Goal: Entertainment & Leisure: Consume media (video, audio)

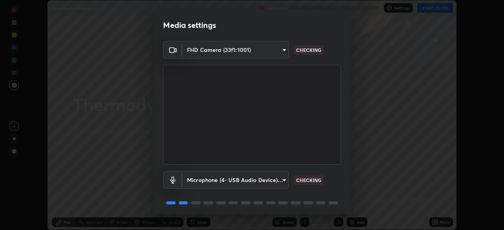
scroll to position [28, 0]
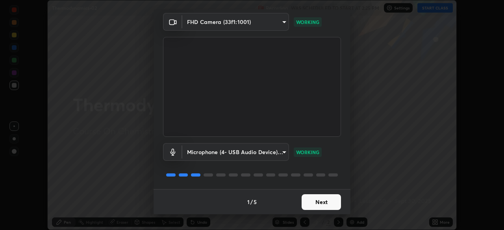
click at [314, 203] on button "Next" at bounding box center [321, 203] width 39 height 16
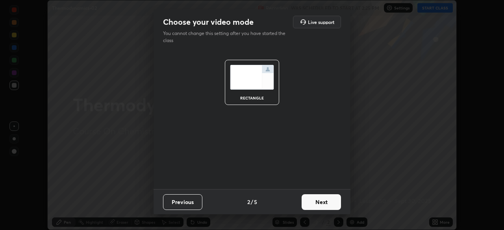
scroll to position [0, 0]
click at [314, 202] on button "Next" at bounding box center [321, 203] width 39 height 16
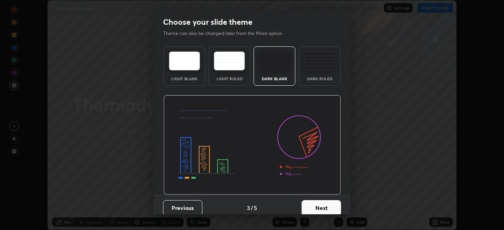
click at [314, 203] on button "Next" at bounding box center [321, 209] width 39 height 16
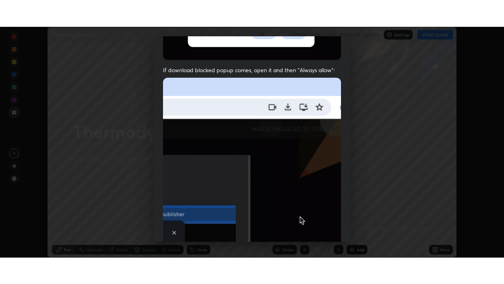
scroll to position [189, 0]
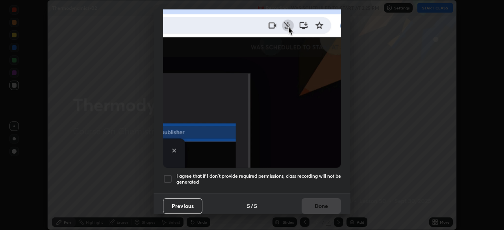
click at [168, 177] on div at bounding box center [167, 179] width 9 height 9
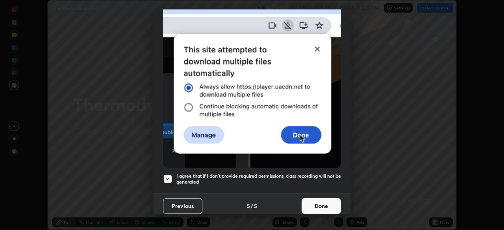
click at [308, 199] on button "Done" at bounding box center [321, 207] width 39 height 16
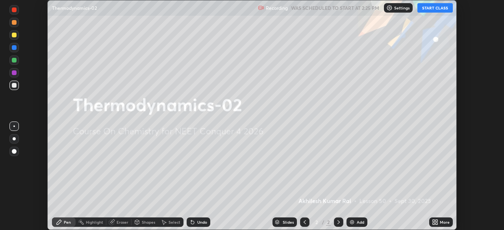
click at [431, 11] on button "START CLASS" at bounding box center [435, 7] width 35 height 9
click at [438, 222] on div "More" at bounding box center [441, 222] width 24 height 9
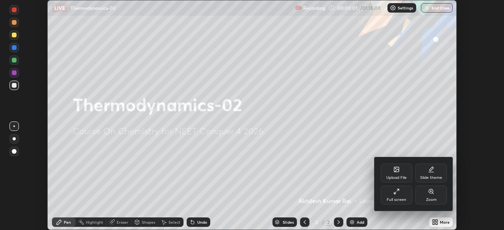
click at [403, 197] on div "Full screen" at bounding box center [397, 195] width 32 height 19
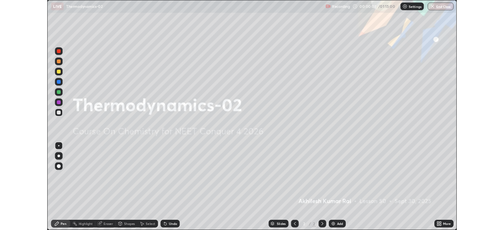
scroll to position [284, 504]
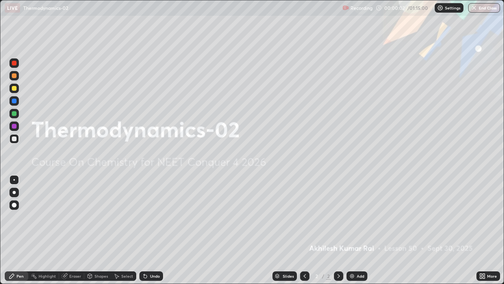
click at [362, 230] on div "Add" at bounding box center [360, 276] width 7 height 4
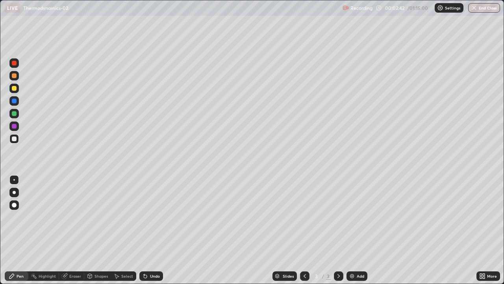
click at [14, 89] on div at bounding box center [14, 88] width 5 height 5
click at [353, 230] on img at bounding box center [352, 276] width 6 height 6
click at [10, 142] on div at bounding box center [13, 138] width 9 height 9
click at [74, 230] on div "Eraser" at bounding box center [75, 276] width 12 height 4
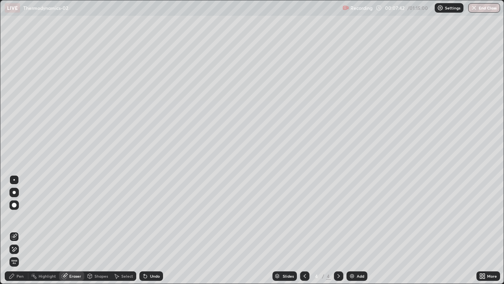
click at [19, 230] on div "Pen" at bounding box center [20, 276] width 7 height 4
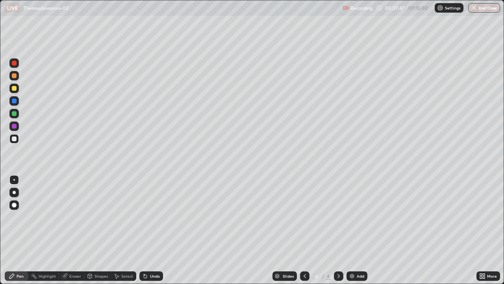
click at [17, 89] on div at bounding box center [13, 88] width 9 height 9
click at [15, 88] on div at bounding box center [14, 88] width 5 height 5
click at [14, 89] on div at bounding box center [14, 88] width 5 height 5
click at [354, 230] on img at bounding box center [352, 276] width 6 height 6
click at [15, 141] on div at bounding box center [14, 138] width 5 height 5
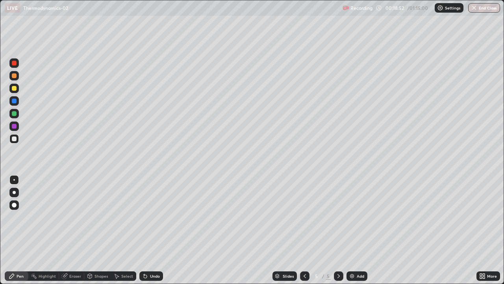
click at [357, 230] on div "Add" at bounding box center [360, 276] width 7 height 4
click at [358, 230] on div "Add" at bounding box center [360, 276] width 7 height 4
click at [17, 92] on div at bounding box center [13, 88] width 9 height 9
click at [15, 139] on div at bounding box center [14, 138] width 5 height 5
click at [351, 230] on img at bounding box center [352, 276] width 6 height 6
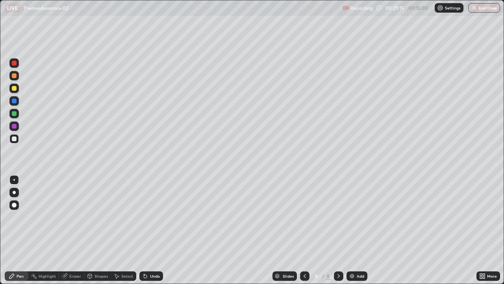
click at [13, 87] on div at bounding box center [14, 88] width 5 height 5
click at [15, 140] on div at bounding box center [14, 138] width 5 height 5
click at [355, 230] on div "Add" at bounding box center [357, 275] width 21 height 9
click at [364, 230] on div "Add" at bounding box center [357, 275] width 21 height 9
click at [13, 91] on div at bounding box center [13, 88] width 9 height 9
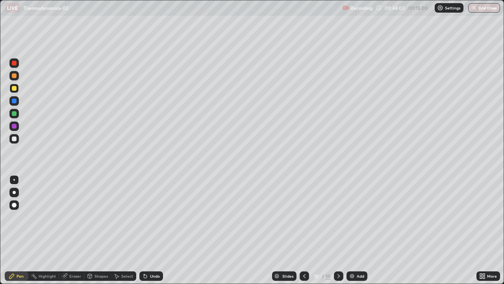
click at [15, 138] on div at bounding box center [14, 138] width 5 height 5
click at [131, 230] on div "Select" at bounding box center [123, 275] width 25 height 9
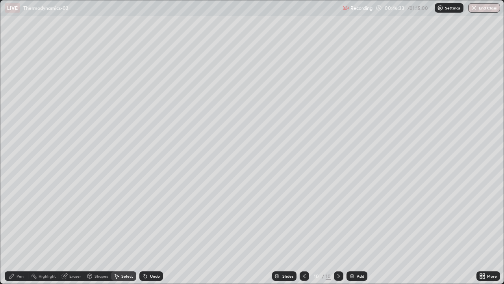
click at [22, 230] on div "Pen" at bounding box center [20, 276] width 7 height 4
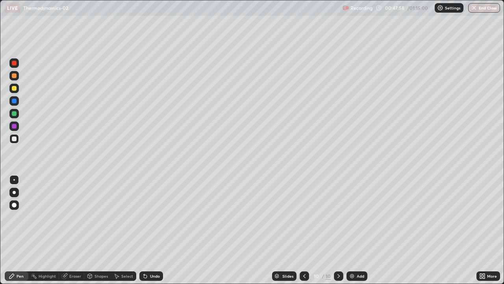
click at [353, 230] on img at bounding box center [352, 276] width 6 height 6
click at [15, 88] on div at bounding box center [14, 88] width 5 height 5
click at [14, 138] on div at bounding box center [14, 138] width 5 height 5
click at [349, 230] on img at bounding box center [352, 276] width 6 height 6
click at [14, 89] on div at bounding box center [14, 88] width 5 height 5
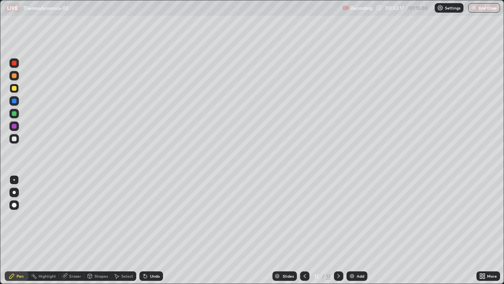
click at [15, 139] on div at bounding box center [14, 138] width 5 height 5
click at [482, 8] on button "End Class" at bounding box center [484, 7] width 32 height 9
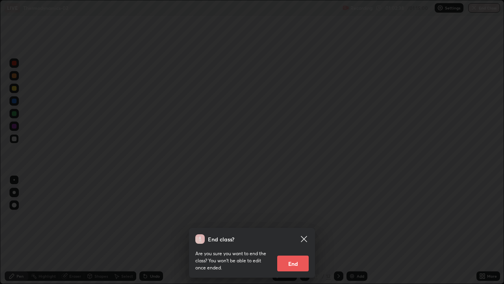
click at [290, 230] on button "End" at bounding box center [293, 263] width 32 height 16
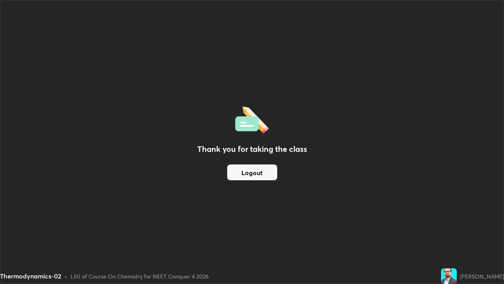
click at [279, 157] on div "Thank you for taking the class Logout" at bounding box center [251, 141] width 503 height 283
click at [264, 167] on button "Logout" at bounding box center [252, 172] width 50 height 16
click at [257, 176] on button "Logout" at bounding box center [252, 172] width 50 height 16
click at [259, 175] on button "Logout" at bounding box center [252, 172] width 50 height 16
click at [253, 175] on button "Logout" at bounding box center [252, 172] width 50 height 16
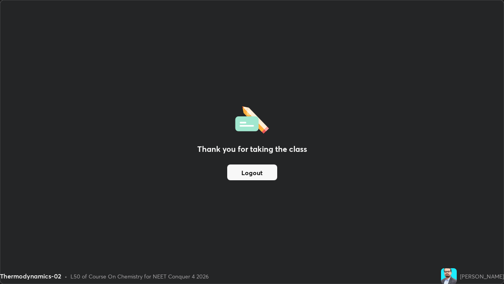
click at [250, 178] on button "Logout" at bounding box center [252, 172] width 50 height 16
click at [249, 177] on button "Logout" at bounding box center [252, 172] width 50 height 16
click at [252, 176] on button "Logout" at bounding box center [252, 172] width 50 height 16
click at [258, 175] on button "Logout" at bounding box center [252, 172] width 50 height 16
click at [247, 169] on button "Logout" at bounding box center [252, 172] width 50 height 16
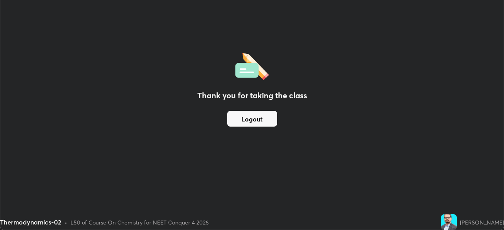
scroll to position [39161, 38887]
